Goal: Task Accomplishment & Management: Complete application form

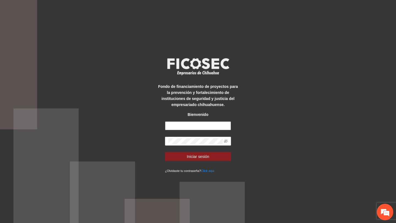
click at [199, 128] on input "text" at bounding box center [198, 125] width 66 height 9
type input "**********"
click at [226, 140] on icon "eye-invisible" at bounding box center [226, 141] width 4 height 3
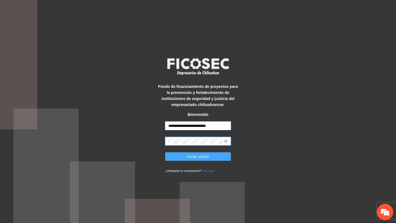
click at [212, 156] on button "Iniciar sesión" at bounding box center [198, 156] width 66 height 9
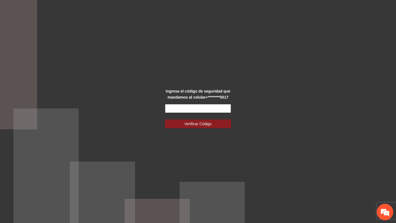
click at [221, 111] on input "text" at bounding box center [198, 108] width 66 height 9
type input "******"
click at [165, 119] on button "Verificar Código" at bounding box center [198, 123] width 66 height 9
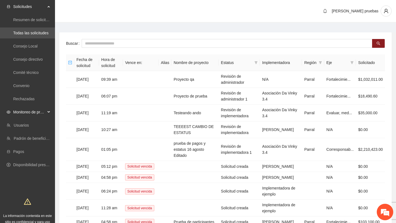
click at [40, 113] on span "Monitoreo de proyectos" at bounding box center [29, 112] width 32 height 11
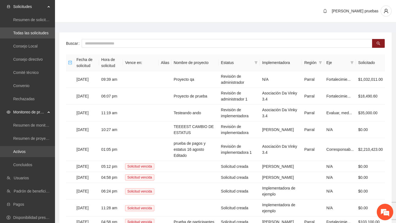
click at [26, 151] on link "Activos" at bounding box center [19, 151] width 12 height 4
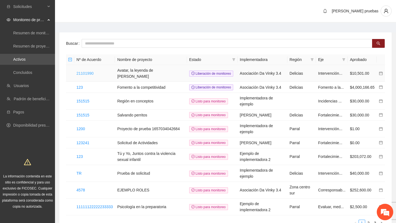
click at [84, 74] on link "21101990" at bounding box center [84, 73] width 17 height 4
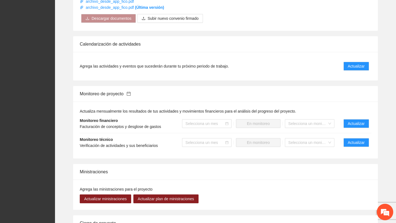
scroll to position [370, 0]
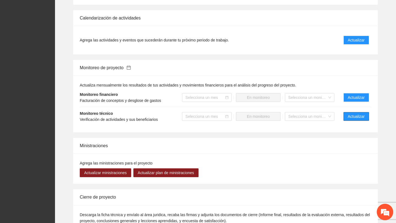
click at [346, 121] on button "Actualizar" at bounding box center [356, 116] width 26 height 9
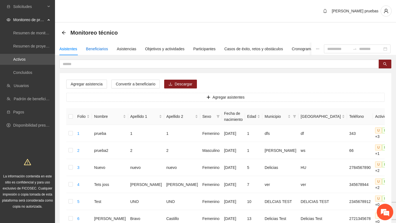
click at [104, 49] on div "Beneficiarios" at bounding box center [97, 49] width 22 height 6
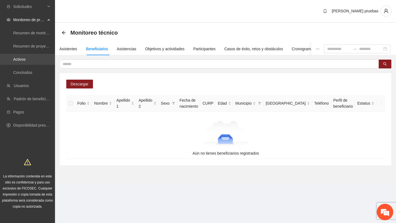
click at [26, 59] on link "Activos" at bounding box center [19, 59] width 12 height 4
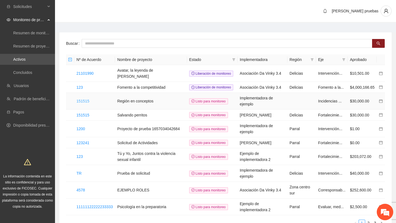
click at [84, 103] on link "151515" at bounding box center [82, 101] width 13 height 4
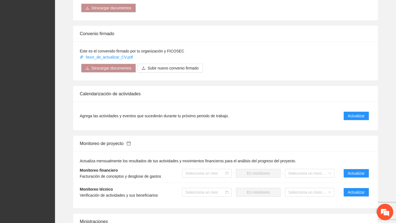
scroll to position [352, 0]
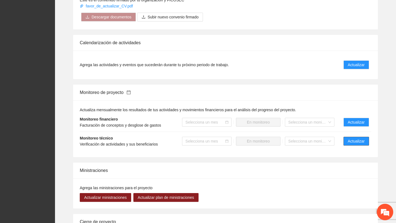
click at [358, 143] on span "Actualizar" at bounding box center [356, 141] width 17 height 6
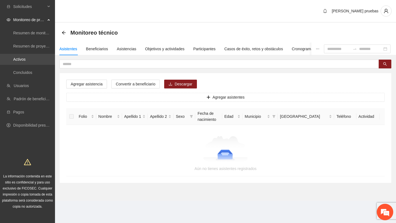
click at [26, 59] on link "Activos" at bounding box center [19, 59] width 12 height 4
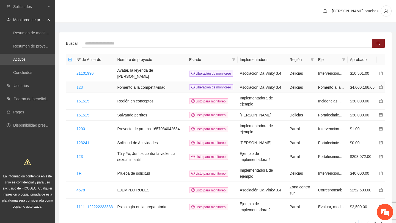
click at [81, 90] on link "123" at bounding box center [79, 87] width 6 height 4
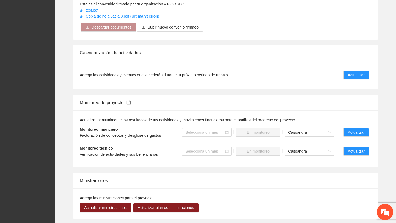
scroll to position [314, 0]
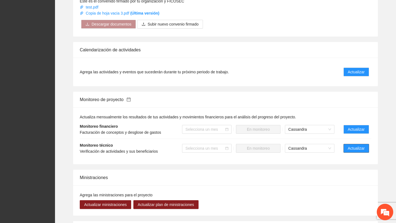
click at [360, 145] on button "Actualizar" at bounding box center [356, 148] width 26 height 9
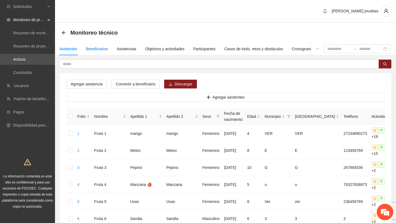
click at [102, 51] on div "Beneficiarios" at bounding box center [97, 49] width 22 height 6
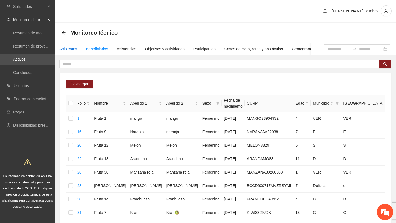
click at [75, 51] on div "Asistentes" at bounding box center [68, 49] width 18 height 6
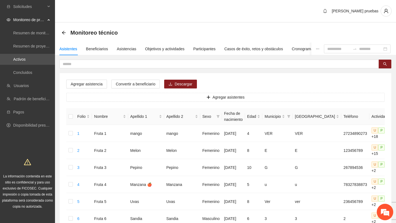
click at [299, 15] on div "[PERSON_NAME] pruebas" at bounding box center [225, 11] width 341 height 23
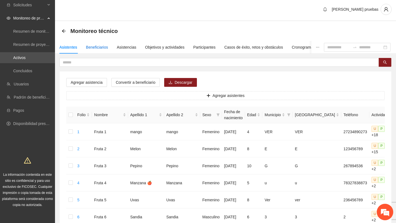
click at [101, 47] on div "Beneficiarios" at bounding box center [97, 47] width 22 height 6
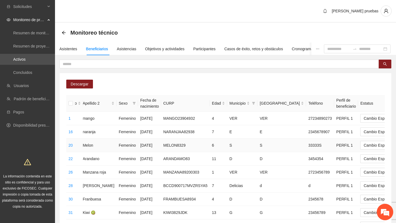
scroll to position [0, 88]
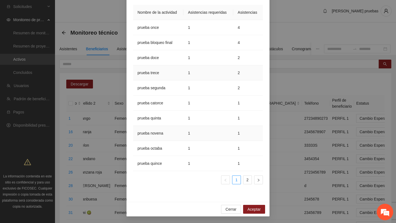
scroll to position [0, 0]
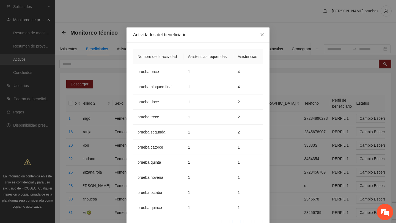
click at [262, 34] on icon "close" at bounding box center [261, 34] width 3 height 3
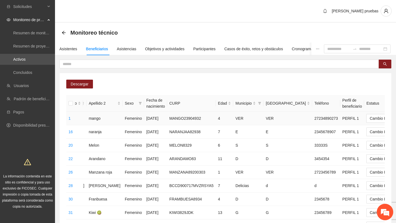
scroll to position [0, 88]
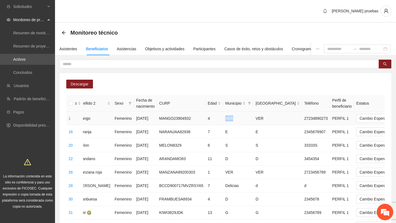
drag, startPoint x: 193, startPoint y: 118, endPoint x: 202, endPoint y: 118, distance: 9.1
click at [223, 118] on td "VER" at bounding box center [238, 118] width 30 height 13
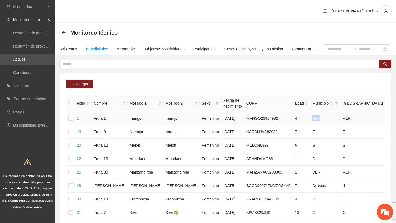
scroll to position [0, 0]
click at [71, 48] on div "Asistentes" at bounding box center [68, 49] width 18 height 6
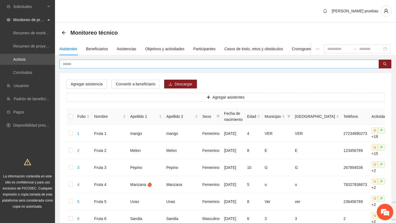
click at [100, 64] on input "text" at bounding box center [217, 64] width 308 height 6
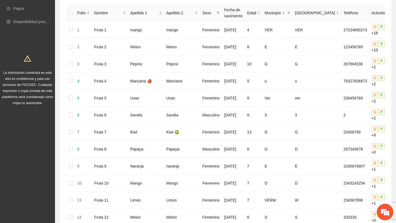
scroll to position [12, 0]
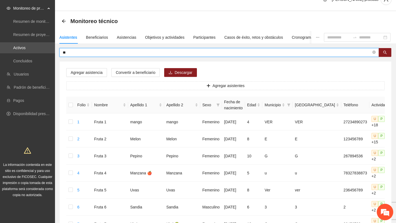
type input "**"
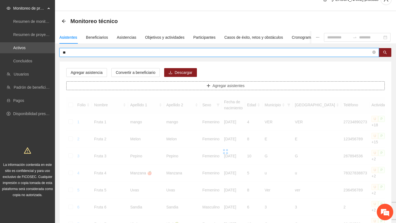
scroll to position [0, 0]
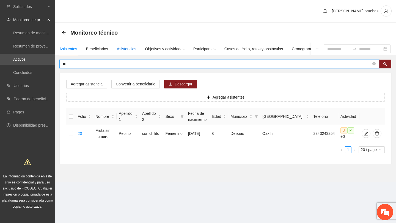
click at [127, 50] on div "Asistencias" at bounding box center [127, 49] width 20 height 6
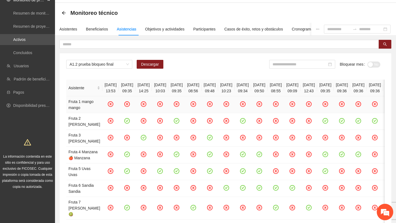
scroll to position [23, 0]
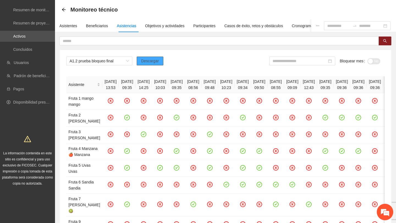
click at [152, 63] on span "Descargar" at bounding box center [150, 61] width 18 height 6
click at [227, 63] on div "A1.2 prueba bloqueo final Descargar Bloquear mes No" at bounding box center [225, 63] width 318 height 13
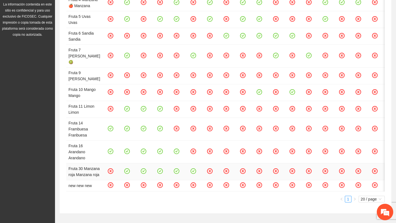
scroll to position [0, 0]
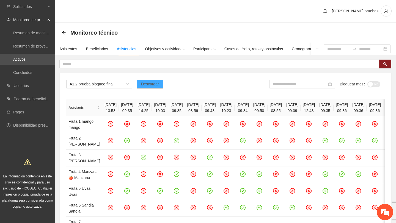
click at [156, 87] on span "Descargar" at bounding box center [150, 84] width 18 height 6
click at [110, 84] on span "A1.2 prueba bloqueo final" at bounding box center [99, 84] width 59 height 8
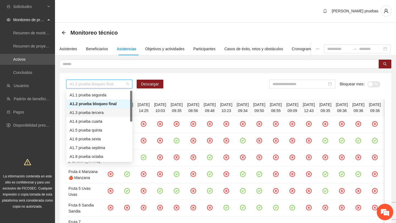
click at [96, 116] on div "A1.3 prueba tercera" at bounding box center [99, 112] width 66 height 9
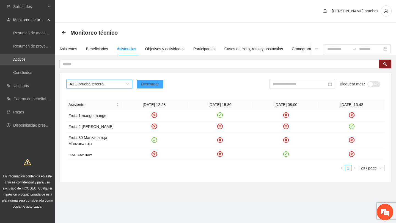
click at [155, 87] on button "Descargar" at bounding box center [150, 84] width 27 height 9
click at [204, 93] on div "A1.3 prueba tercera Descargar Bloquear mes No Asistente [DATE] 12:28 [DATE] 15:…" at bounding box center [225, 127] width 331 height 109
click at [148, 79] on div "A1.3 prueba tercera Descargar Bloquear mes No Asistente [DATE] 12:28 [DATE] 15:…" at bounding box center [225, 127] width 331 height 109
click at [148, 86] on span "Descargar" at bounding box center [150, 84] width 18 height 6
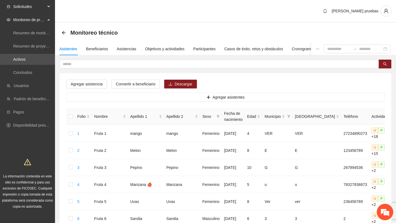
click at [40, 7] on span "Solicitudes" at bounding box center [29, 6] width 32 height 11
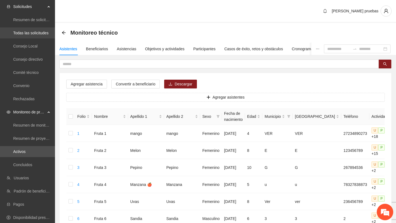
click at [34, 31] on link "Todas las solicitudes" at bounding box center [30, 33] width 35 height 4
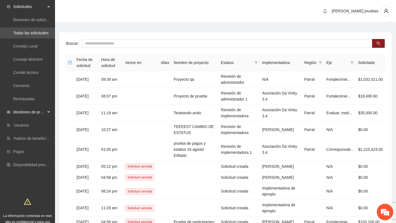
click at [45, 114] on span "Monitoreo de proyectos" at bounding box center [29, 112] width 32 height 11
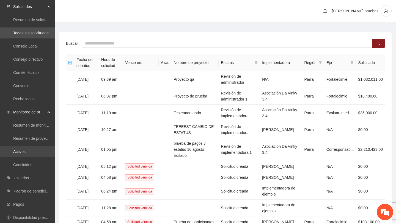
click at [26, 149] on link "Activos" at bounding box center [19, 151] width 12 height 4
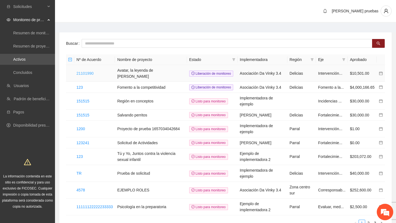
click at [93, 74] on link "21101990" at bounding box center [84, 73] width 17 height 4
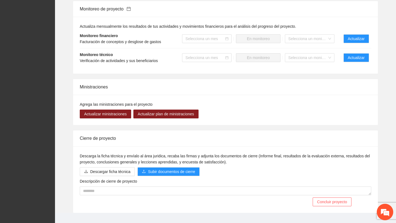
scroll to position [425, 0]
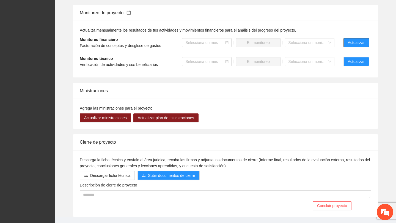
click at [358, 46] on span "Actualizar" at bounding box center [356, 43] width 17 height 6
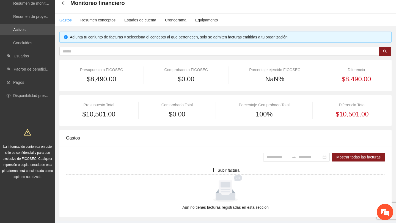
scroll to position [43, 0]
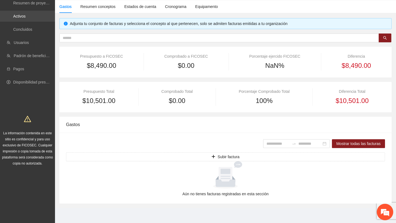
click at [26, 15] on link "Activos" at bounding box center [19, 16] width 12 height 4
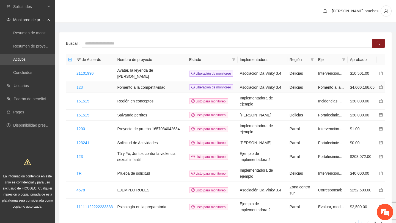
click at [81, 89] on link "123" at bounding box center [79, 87] width 6 height 4
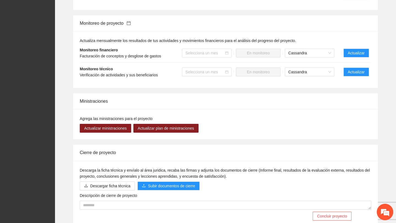
scroll to position [390, 0]
click at [348, 56] on span "Actualizar" at bounding box center [356, 53] width 17 height 6
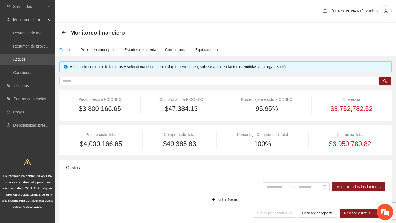
type input "**********"
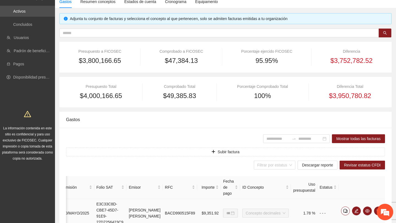
scroll to position [152, 0]
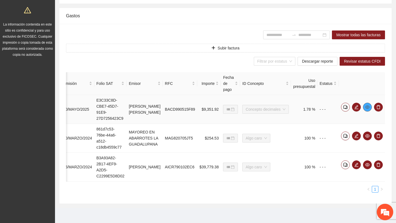
click at [366, 105] on icon "eye" at bounding box center [367, 107] width 4 height 4
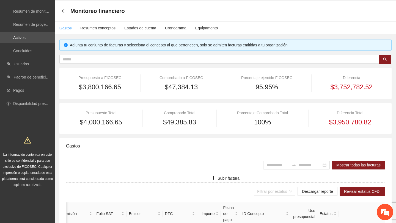
scroll to position [0, 0]
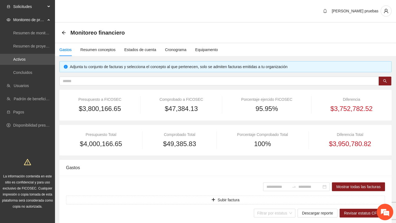
click at [45, 7] on span "Solicitudes" at bounding box center [29, 6] width 32 height 11
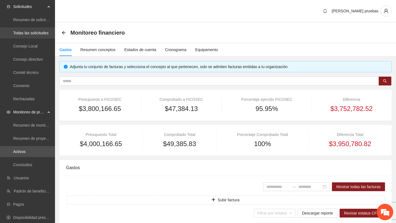
click at [41, 35] on link "Todas las solicitudes" at bounding box center [30, 33] width 35 height 4
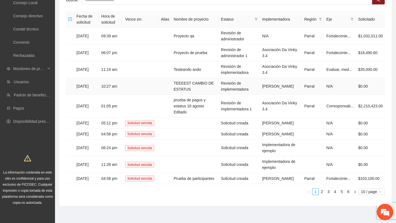
scroll to position [44, 0]
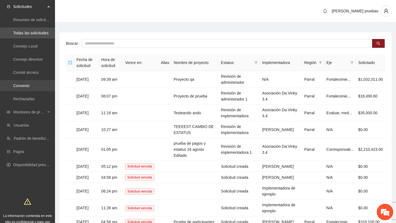
click at [29, 85] on link "Convenio" at bounding box center [21, 86] width 16 height 4
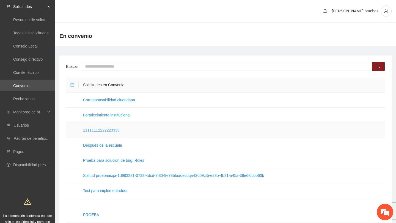
click at [114, 128] on link "11111112222223333" at bounding box center [101, 130] width 36 height 4
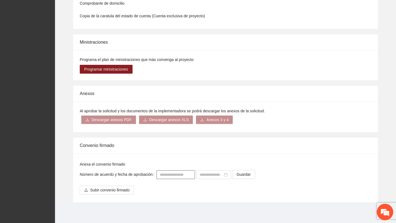
click at [172, 173] on input "text" at bounding box center [175, 174] width 38 height 9
type input "**********"
click at [204, 173] on input at bounding box center [210, 175] width 23 height 6
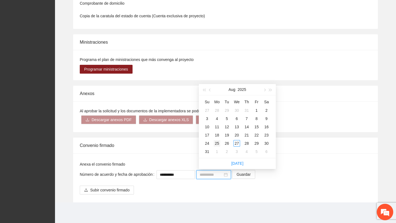
type input "**********"
click at [220, 140] on td "25" at bounding box center [217, 143] width 10 height 8
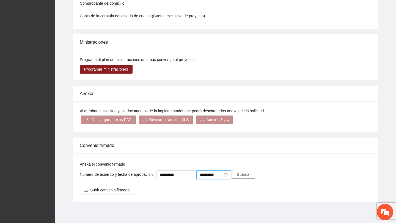
click at [250, 175] on span "Guardar" at bounding box center [243, 174] width 14 height 6
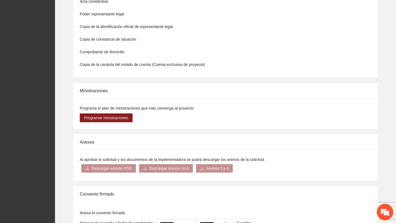
scroll to position [425, 0]
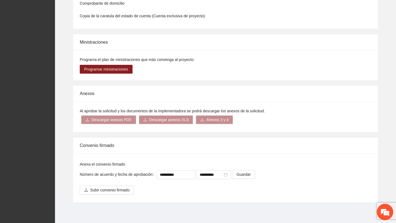
click at [312, 62] on div "Programa el plan de ministraciones que más convenga al proyecto Programar minis…" at bounding box center [225, 65] width 304 height 30
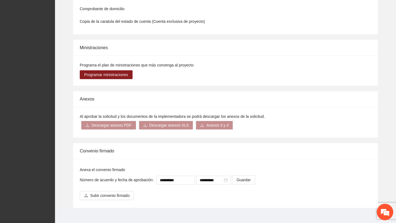
scroll to position [419, 0]
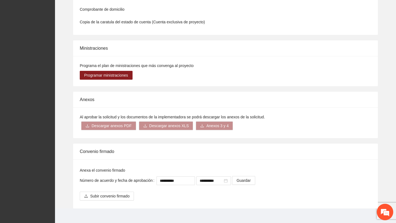
click at [94, 153] on div "Convenio firmado" at bounding box center [225, 152] width 291 height 16
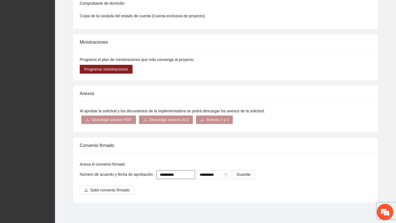
click at [187, 174] on input "**********" at bounding box center [175, 174] width 38 height 9
click at [122, 191] on span "Subir convenio firmado" at bounding box center [109, 190] width 39 height 6
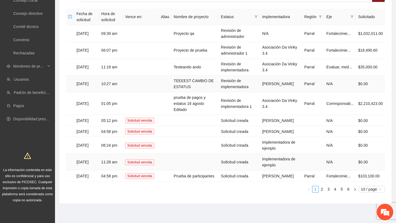
scroll to position [53, 0]
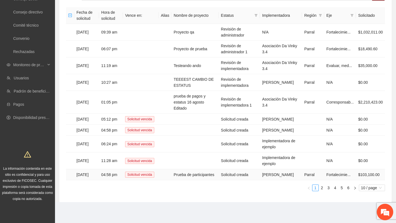
click at [190, 173] on td "Prueba de participantes" at bounding box center [194, 174] width 47 height 11
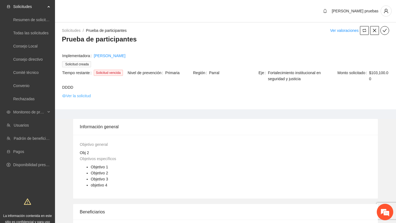
click at [84, 98] on link "Ver la solicitud" at bounding box center [76, 96] width 29 height 6
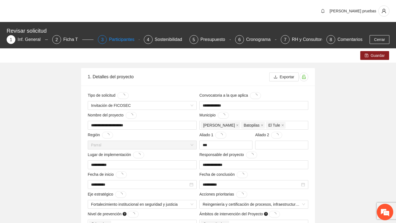
click at [126, 41] on div "Participantes" at bounding box center [124, 39] width 30 height 9
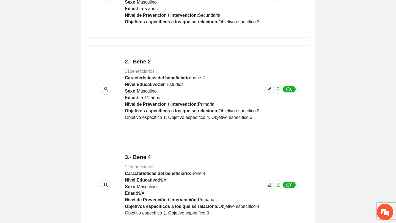
scroll to position [313, 0]
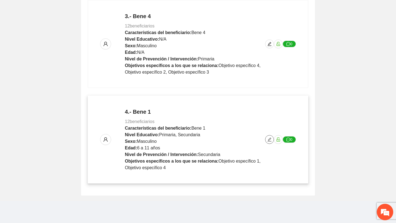
click at [269, 142] on button "button" at bounding box center [269, 139] width 9 height 9
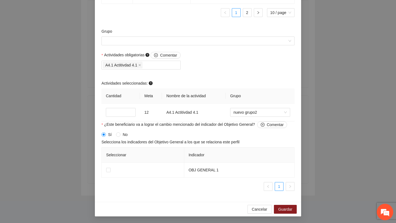
scroll to position [0, 0]
click at [254, 209] on span "Cancelar" at bounding box center [259, 209] width 15 height 6
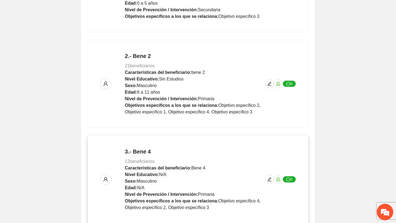
scroll to position [313, 0]
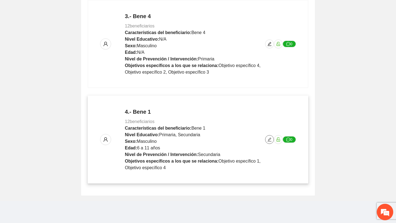
click at [268, 142] on button "button" at bounding box center [269, 139] width 9 height 9
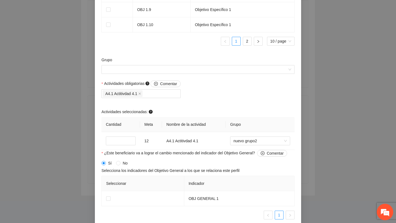
scroll to position [507, 0]
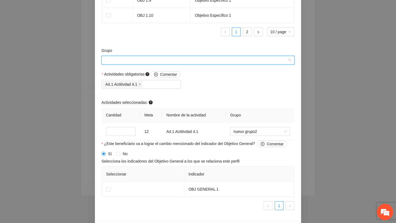
click at [203, 63] on input "Grupo" at bounding box center [196, 60] width 182 height 8
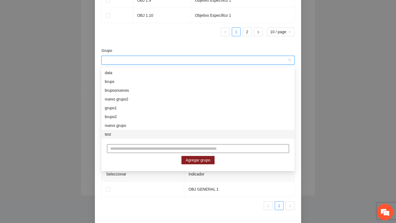
click at [144, 152] on input "text" at bounding box center [198, 148] width 182 height 9
type input "******"
click at [208, 161] on span "Agregar grupo" at bounding box center [197, 160] width 25 height 6
click at [152, 151] on input "******" at bounding box center [198, 148] width 182 height 9
click at [188, 160] on span "Agregar grupo" at bounding box center [197, 160] width 25 height 6
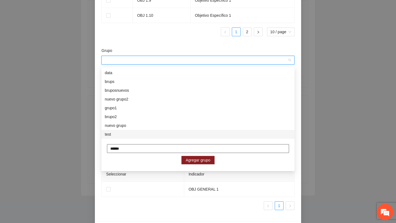
click at [153, 153] on input "******" at bounding box center [198, 148] width 182 height 9
click at [192, 158] on span "Agregar grupo" at bounding box center [197, 160] width 25 height 6
click at [149, 150] on input "******" at bounding box center [198, 148] width 182 height 9
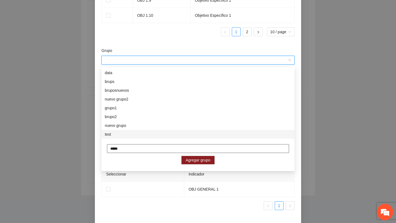
type input "******"
click at [201, 162] on span "Agregar grupo" at bounding box center [197, 160] width 25 height 6
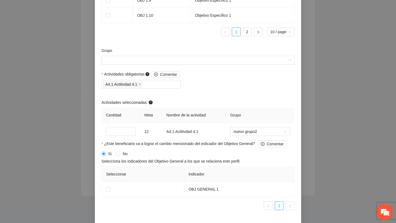
click at [181, 36] on ul "1 2 10 / page" at bounding box center [197, 31] width 193 height 9
click at [206, 63] on input "Grupo" at bounding box center [196, 60] width 182 height 8
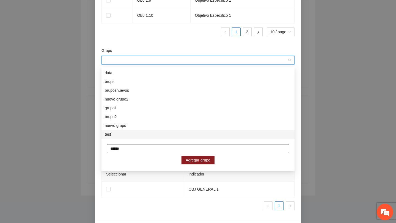
click at [136, 151] on input "******" at bounding box center [198, 148] width 182 height 9
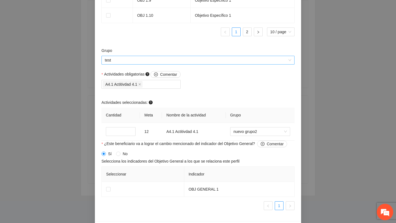
click at [226, 62] on span "test" at bounding box center [198, 60] width 186 height 8
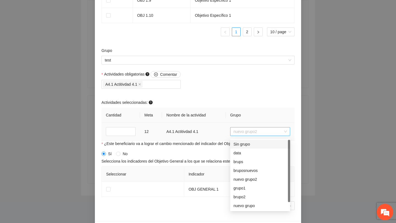
click at [251, 134] on span "nuevo grupo2" at bounding box center [259, 131] width 53 height 8
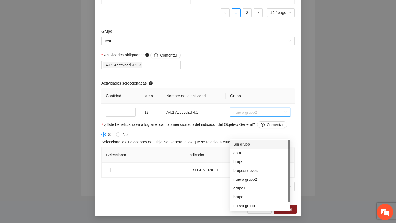
scroll to position [528, 0]
click at [246, 187] on div "grupo1" at bounding box center [259, 188] width 53 height 6
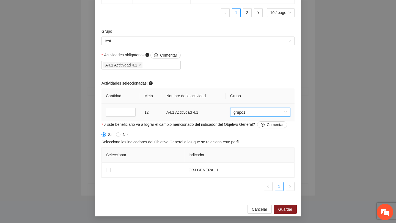
click at [250, 110] on span "grupo1" at bounding box center [259, 112] width 53 height 8
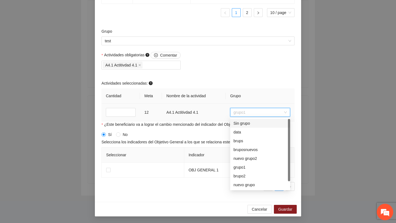
click at [246, 123] on div "Sin grupo" at bounding box center [259, 123] width 53 height 6
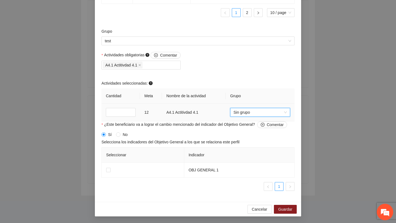
click at [244, 113] on span "Sin grupo" at bounding box center [259, 112] width 53 height 8
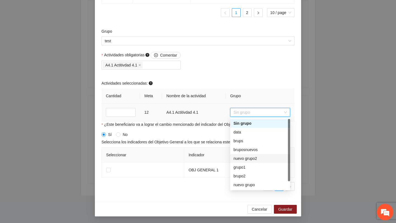
click at [244, 158] on div "nuevo grupo2" at bounding box center [259, 158] width 53 height 6
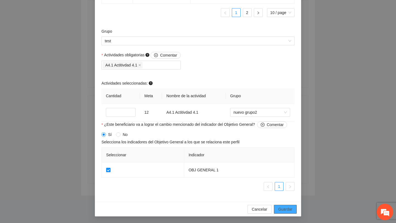
click at [284, 212] on span "Guardar" at bounding box center [285, 209] width 14 height 6
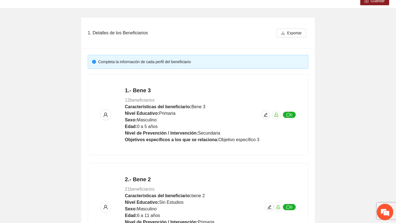
scroll to position [12, 0]
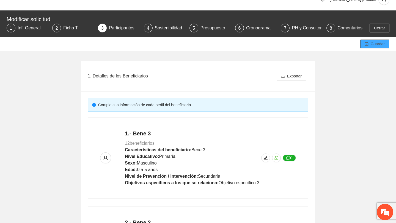
click at [369, 43] on button "Guardar" at bounding box center [374, 44] width 29 height 9
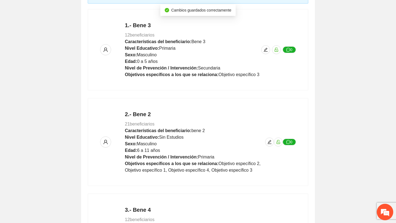
scroll to position [313, 0]
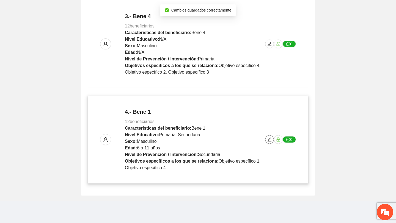
click at [268, 139] on icon "edit" at bounding box center [269, 139] width 4 height 4
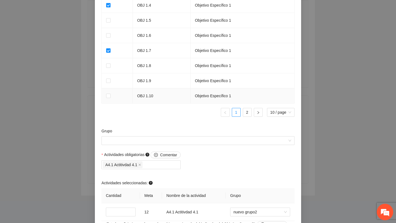
scroll to position [528, 0]
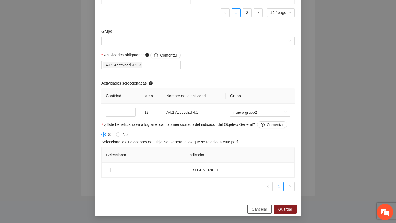
click at [255, 208] on span "Cancelar" at bounding box center [259, 209] width 15 height 6
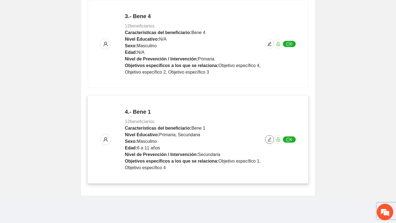
click at [266, 139] on span "edit" at bounding box center [269, 139] width 8 height 4
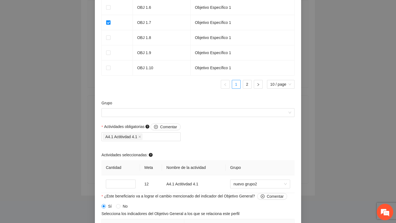
scroll to position [528, 0]
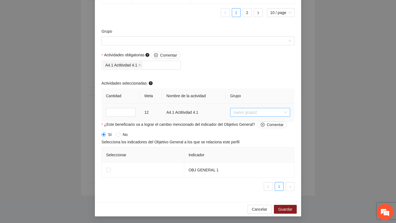
click at [238, 114] on span "nuevo grupo2" at bounding box center [259, 112] width 53 height 8
click at [253, 210] on span "Cancelar" at bounding box center [259, 209] width 15 height 6
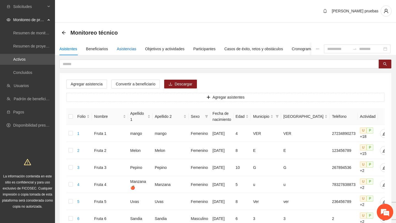
click at [126, 48] on div "Asistencias" at bounding box center [127, 49] width 20 height 6
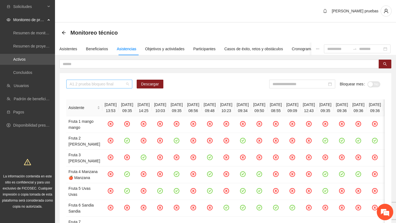
click at [116, 86] on span "A1.2 prueba bloqueo final" at bounding box center [99, 84] width 59 height 8
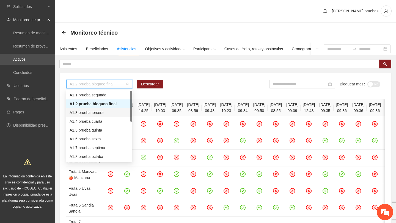
click at [104, 116] on div "A1.3 prueba tercera" at bounding box center [99, 112] width 66 height 9
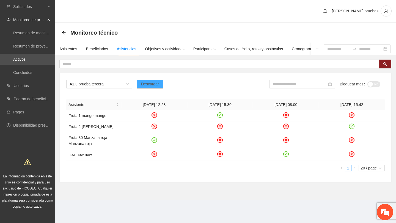
click at [149, 84] on span "Descargar" at bounding box center [150, 84] width 18 height 6
click at [249, 80] on div "A1.3 prueba tercera Descargar Bloquear mes No" at bounding box center [225, 86] width 318 height 13
click at [119, 88] on span "A1.3 prueba tercera" at bounding box center [99, 84] width 59 height 8
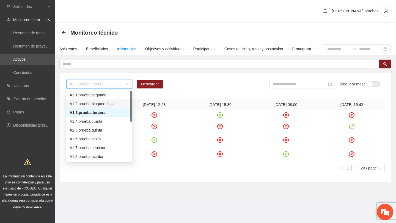
click at [102, 121] on div "A1.4 prueba cuarta" at bounding box center [99, 121] width 59 height 6
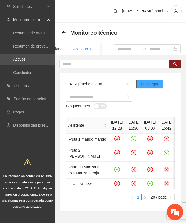
click at [148, 81] on span "Descargar" at bounding box center [150, 84] width 18 height 6
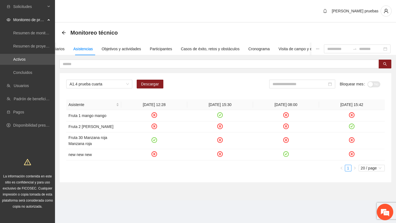
click at [180, 85] on div "A1.4 prueba cuarta Descargar Bloquear mes No" at bounding box center [225, 86] width 318 height 13
